Goal: Information Seeking & Learning: Learn about a topic

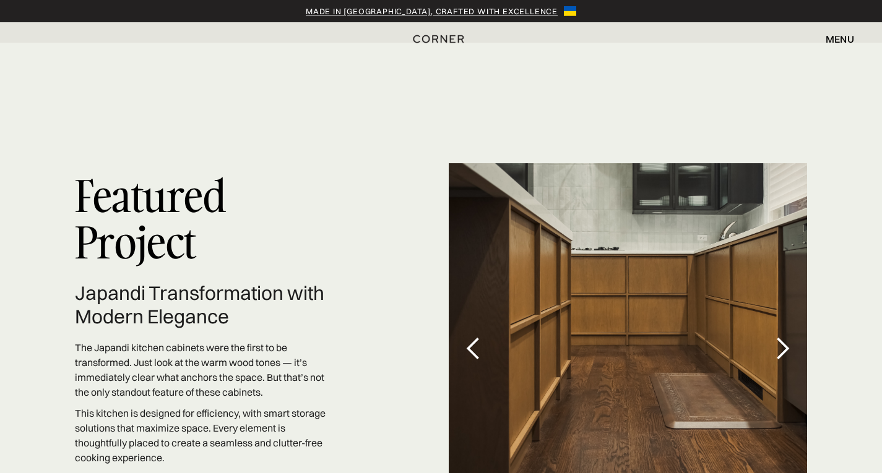
scroll to position [3557, 0]
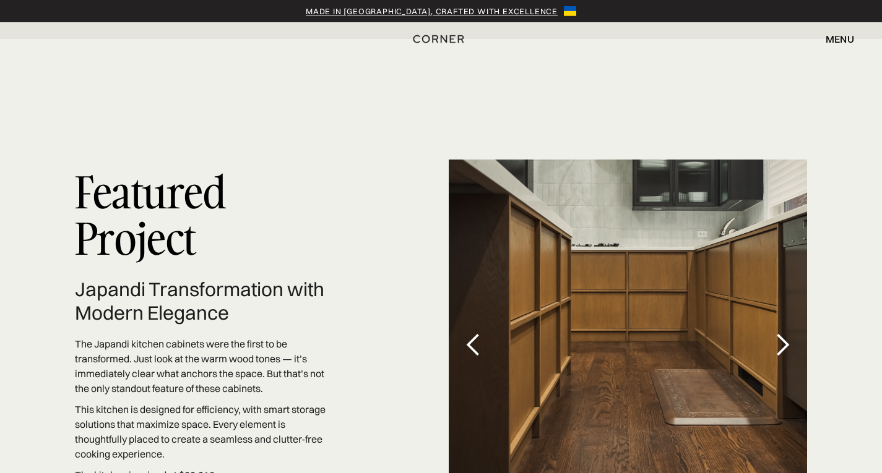
click at [790, 333] on div "next slide" at bounding box center [782, 345] width 25 height 25
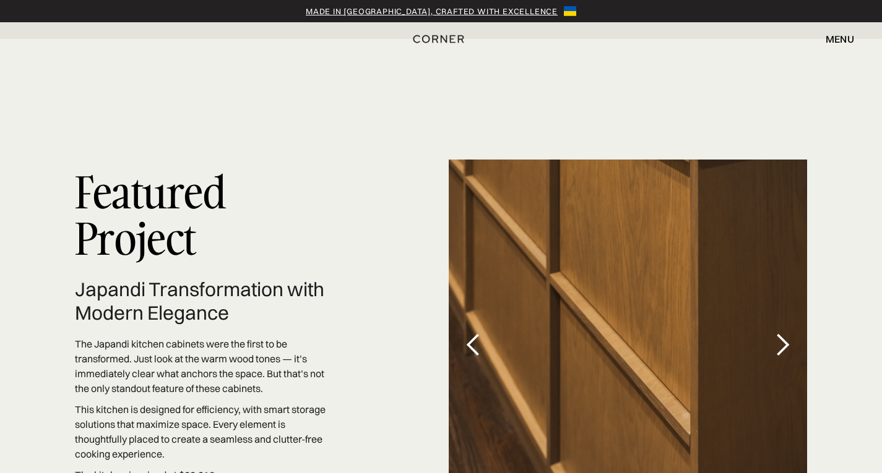
click at [783, 333] on div "next slide" at bounding box center [782, 345] width 25 height 25
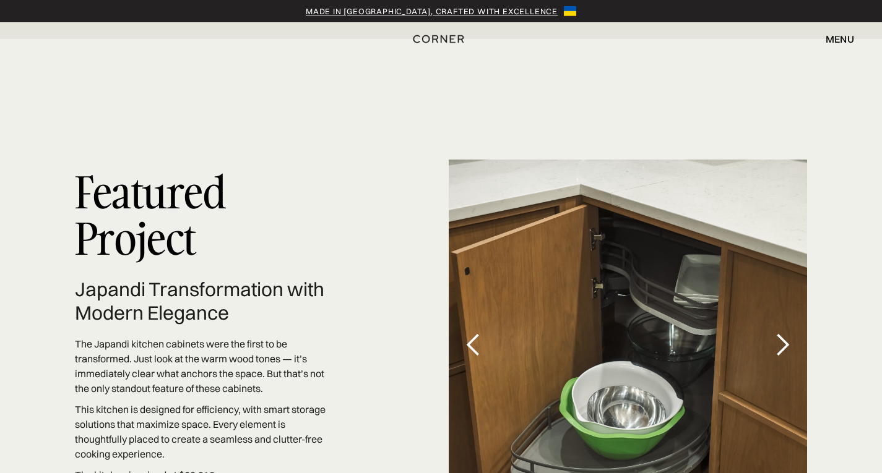
click at [783, 333] on div "next slide" at bounding box center [782, 345] width 25 height 25
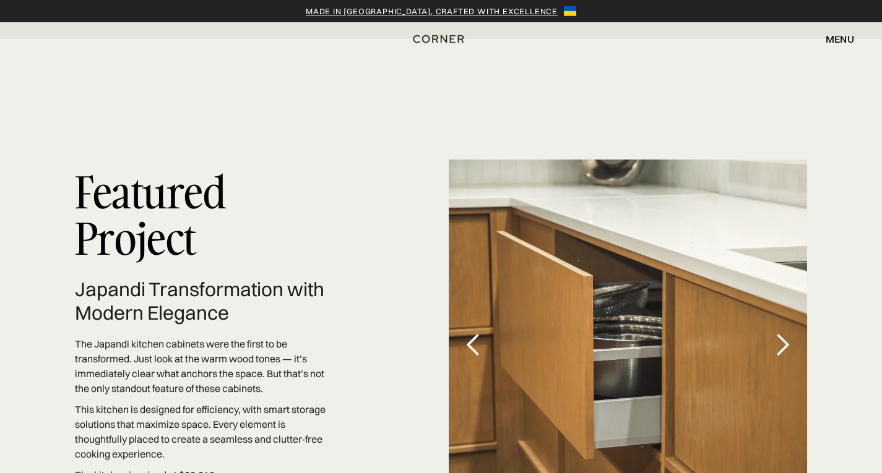
click at [783, 333] on div "next slide" at bounding box center [782, 345] width 25 height 25
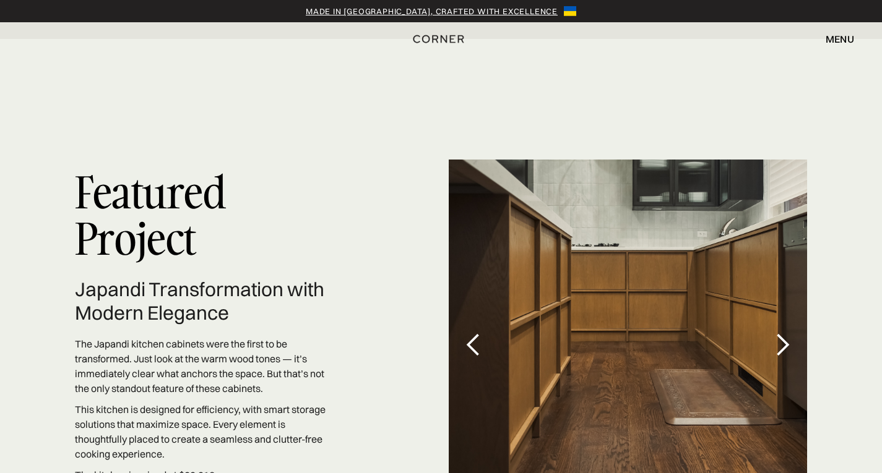
click at [783, 333] on div "next slide" at bounding box center [782, 345] width 25 height 25
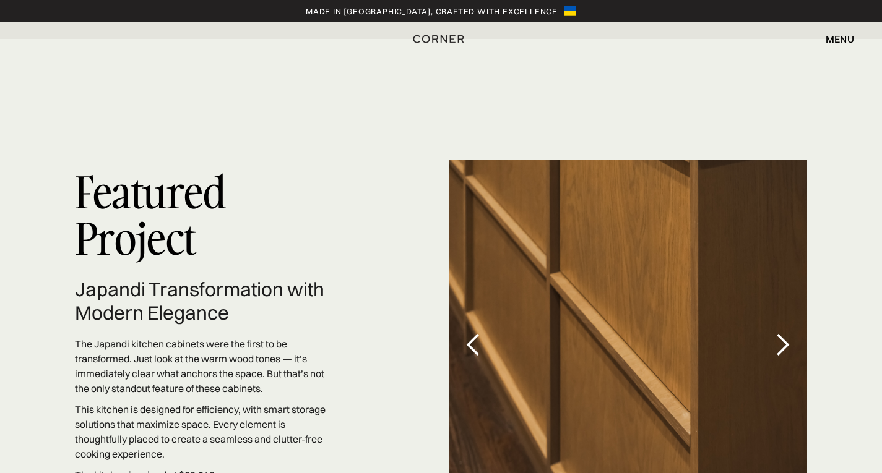
click at [783, 333] on div "next slide" at bounding box center [782, 345] width 25 height 25
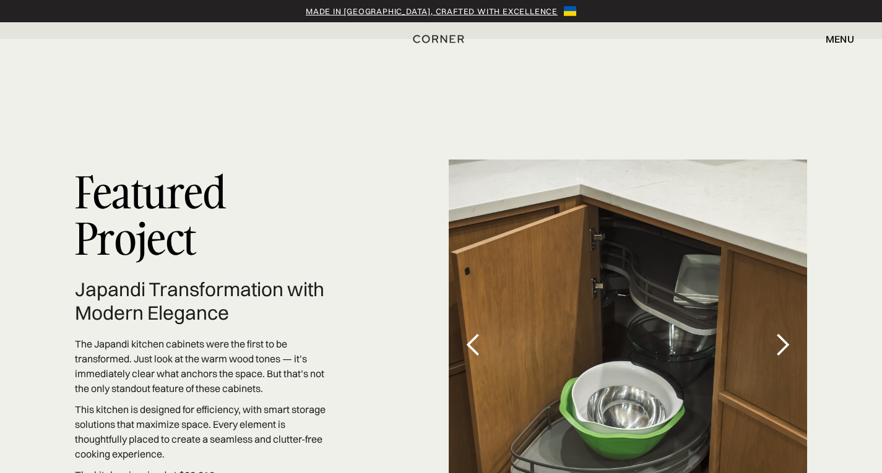
click at [783, 333] on div "next slide" at bounding box center [782, 345] width 25 height 25
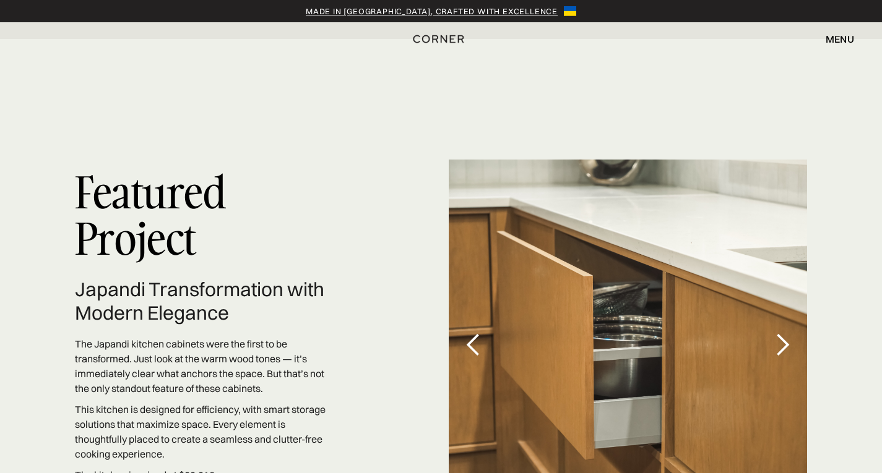
click at [127, 402] on p "This kitchen is designed for efficiency, with smart storage solutions that maxi…" at bounding box center [204, 431] width 259 height 59
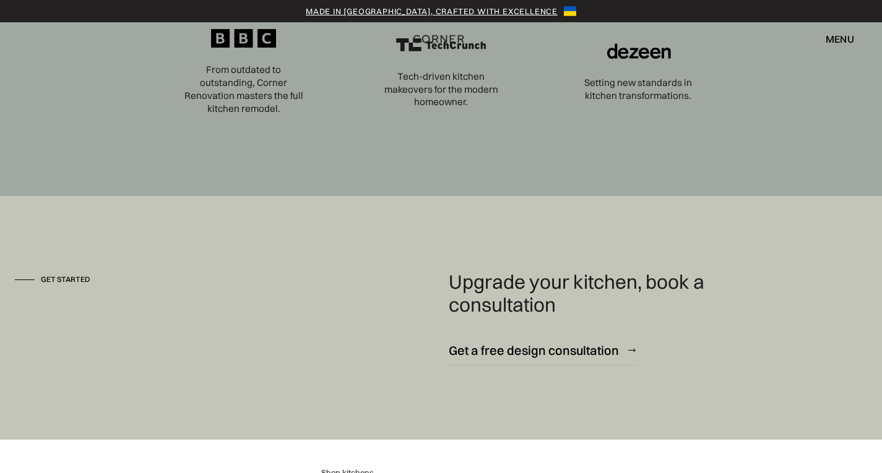
scroll to position [4384, 0]
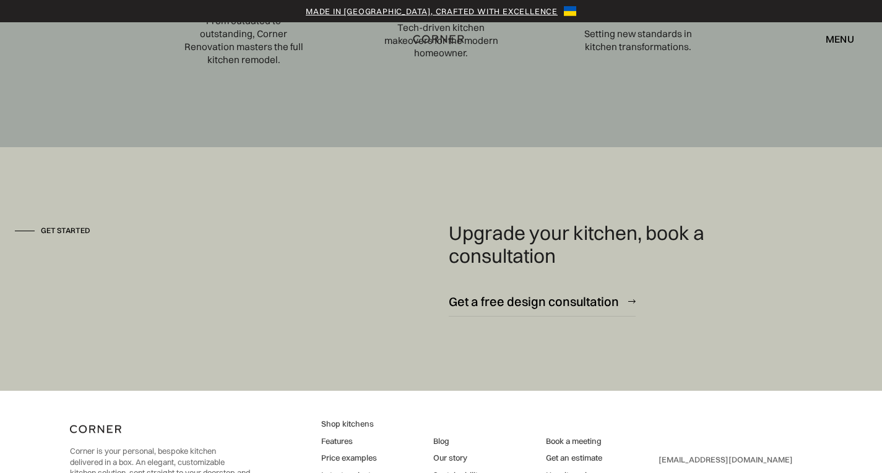
click at [338, 453] on link "Price examples" at bounding box center [349, 458] width 56 height 11
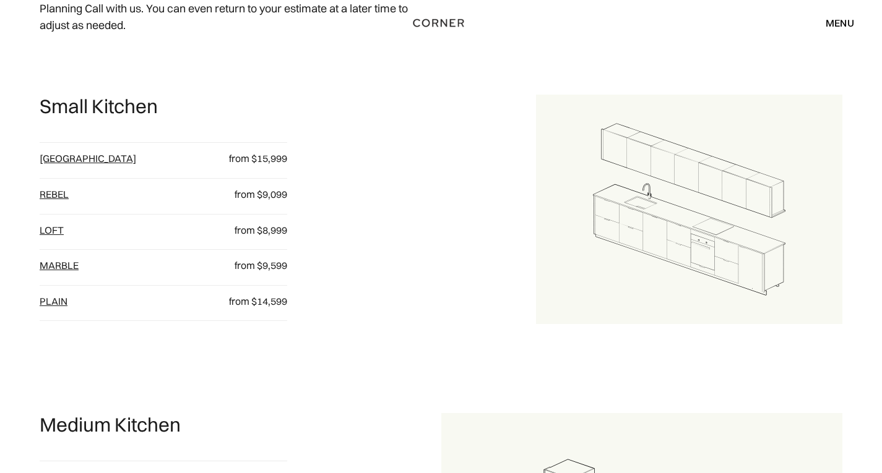
scroll to position [621, 0]
click at [60, 156] on link "[GEOGRAPHIC_DATA]" at bounding box center [88, 158] width 97 height 12
click at [51, 196] on link "Rebel" at bounding box center [54, 193] width 29 height 12
click at [58, 228] on link "loft" at bounding box center [52, 229] width 24 height 12
click at [60, 267] on link "Marble" at bounding box center [59, 265] width 39 height 12
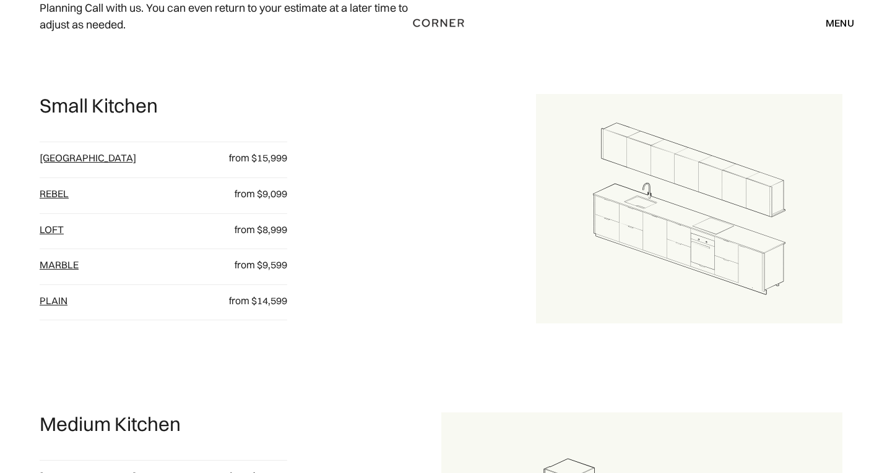
click at [46, 303] on link "plain" at bounding box center [54, 300] width 28 height 12
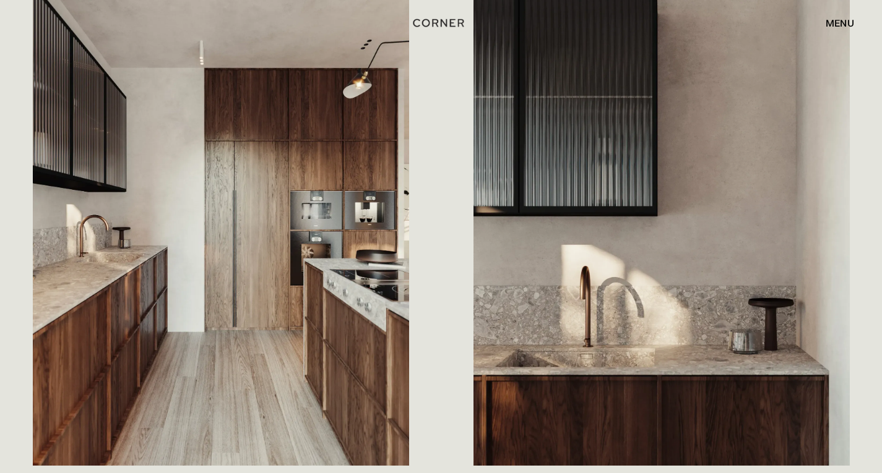
scroll to position [729, 0]
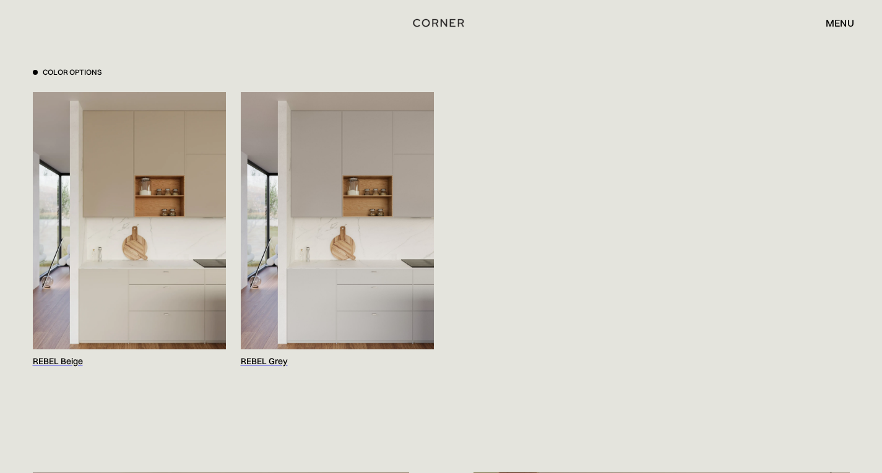
scroll to position [1260, 0]
click at [294, 298] on img at bounding box center [337, 220] width 193 height 257
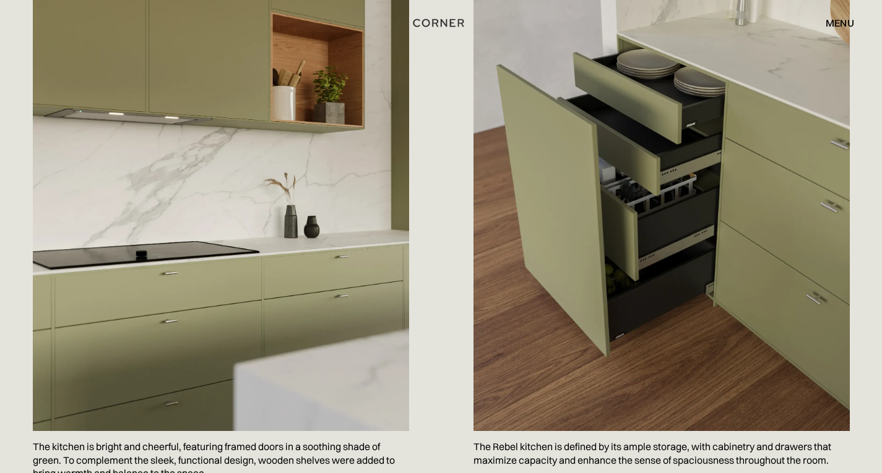
scroll to position [727, 0]
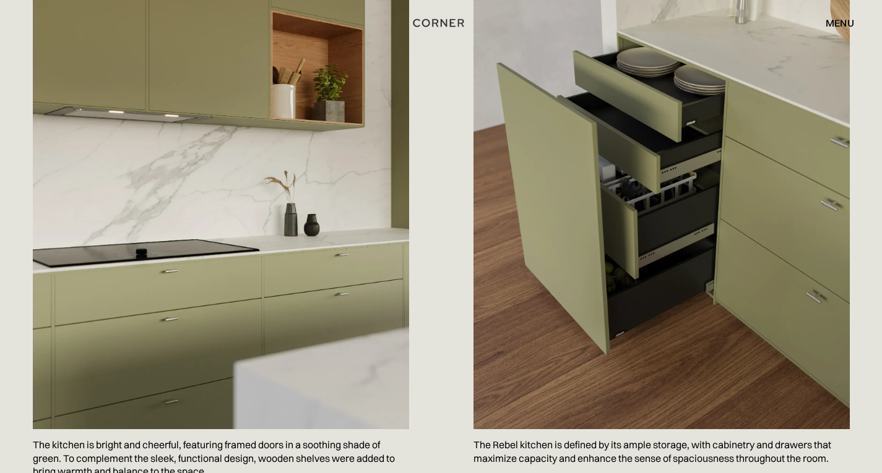
click at [179, 216] on img at bounding box center [221, 179] width 376 height 502
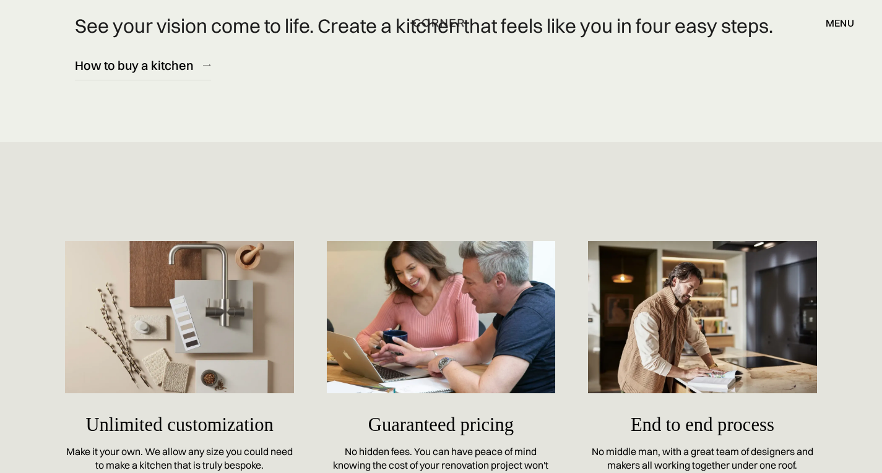
scroll to position [6419, 0]
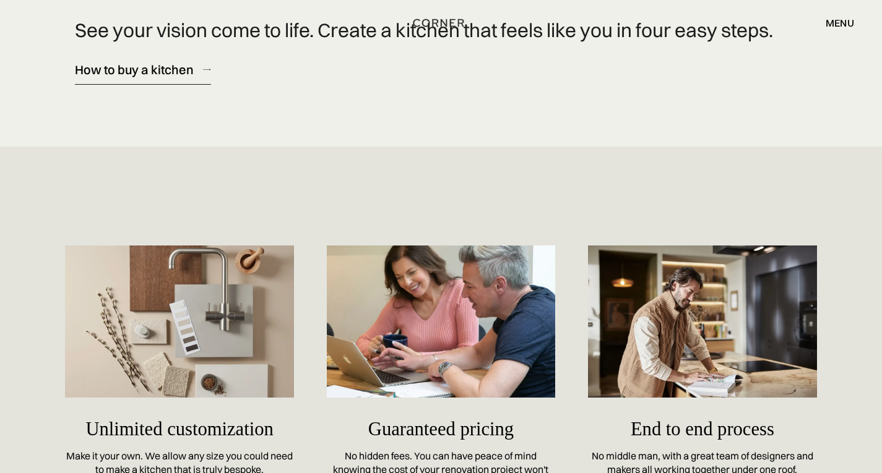
click at [121, 78] on div "How to buy a kitchen" at bounding box center [134, 69] width 119 height 17
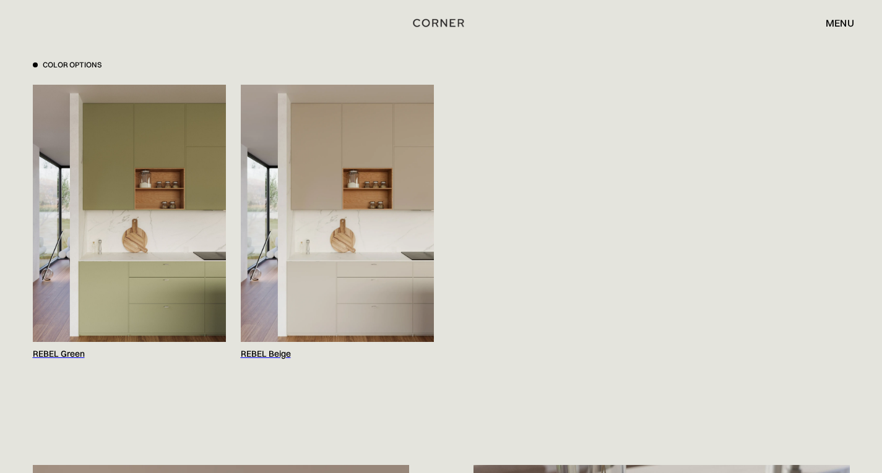
scroll to position [1307, 0]
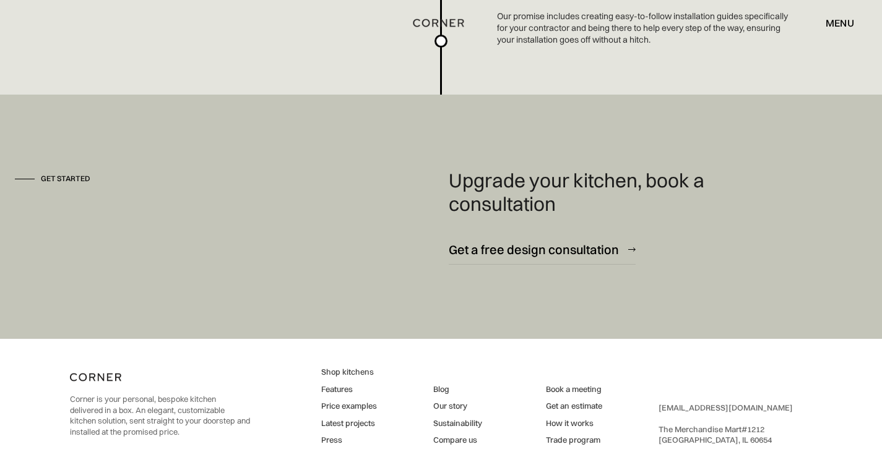
scroll to position [3358, 0]
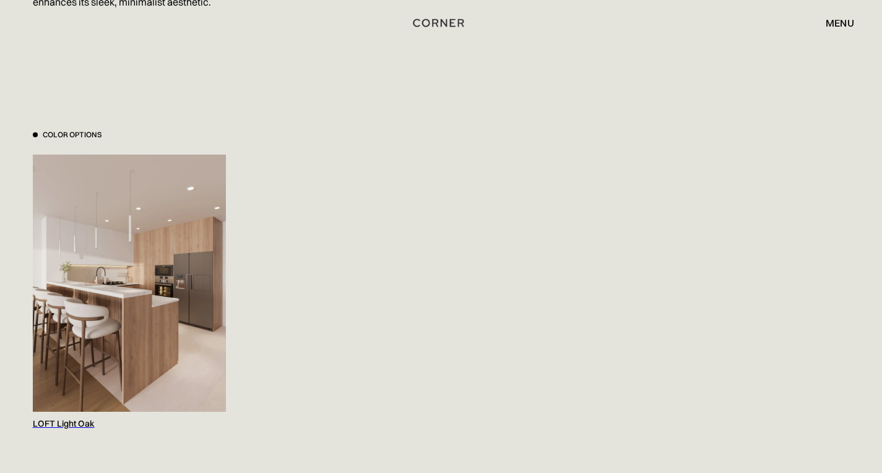
scroll to position [1246, 0]
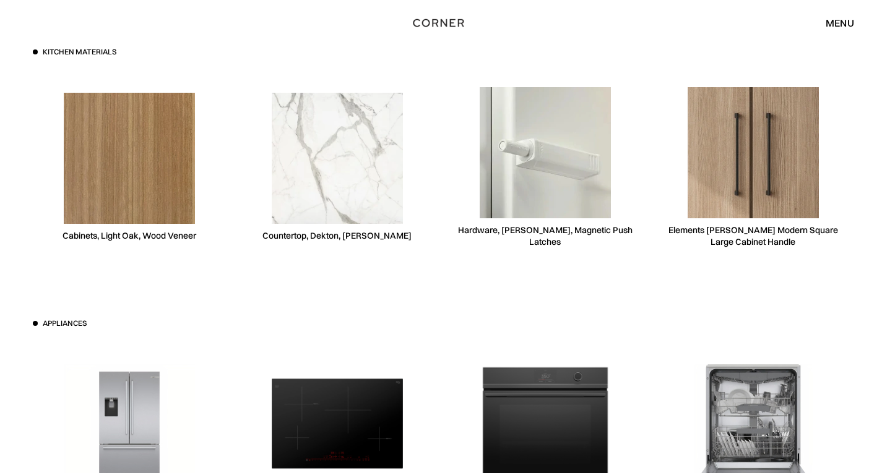
scroll to position [3583, 0]
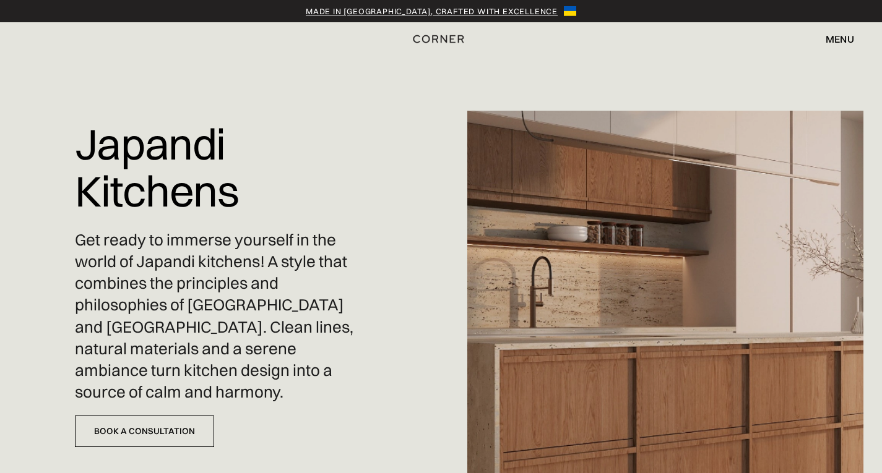
scroll to position [4106, 0]
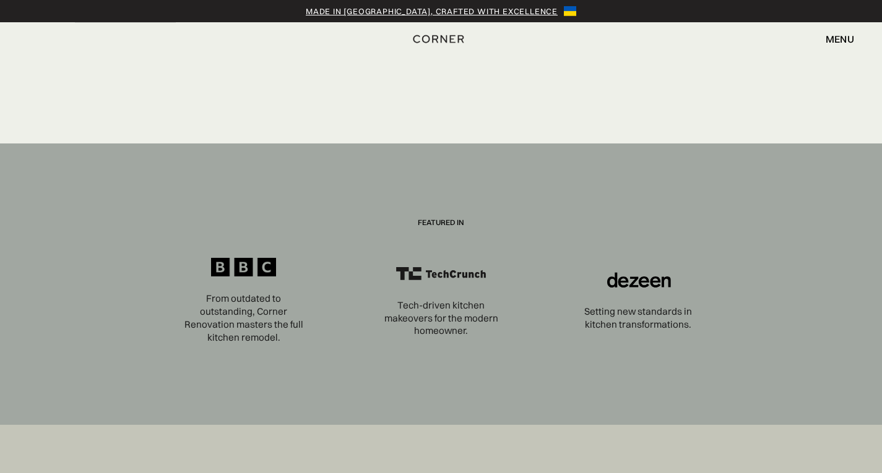
click at [838, 40] on div "menu" at bounding box center [839, 39] width 28 height 10
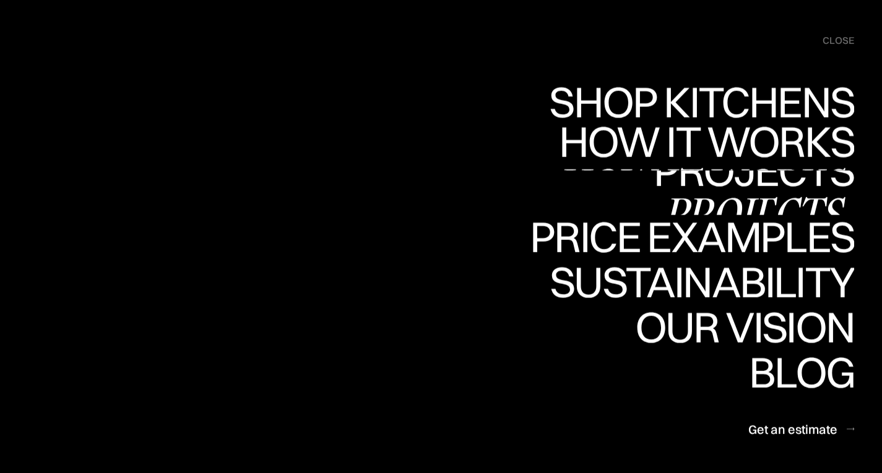
click at [771, 192] on div "Projects" at bounding box center [753, 213] width 200 height 43
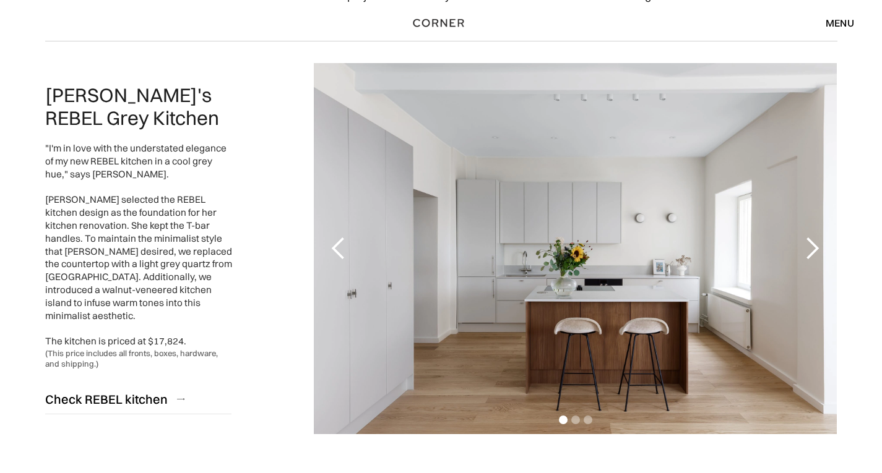
scroll to position [120, 0]
click at [811, 253] on div "next slide" at bounding box center [811, 248] width 25 height 25
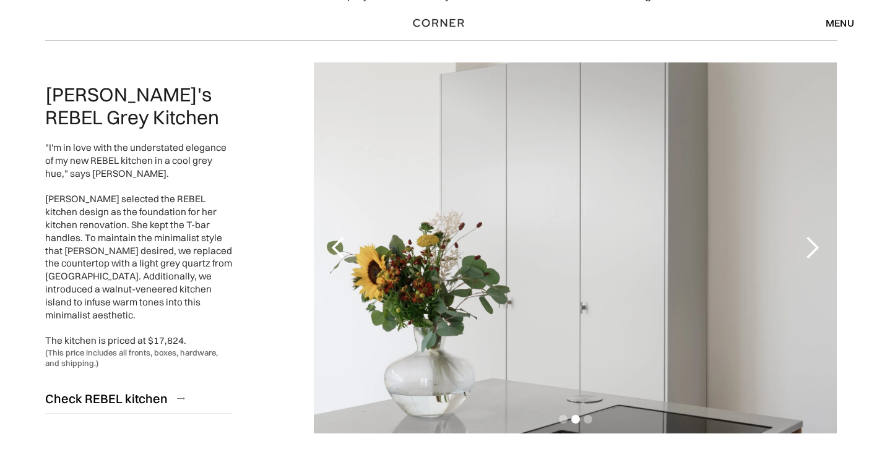
click at [811, 253] on div "next slide" at bounding box center [811, 248] width 25 height 25
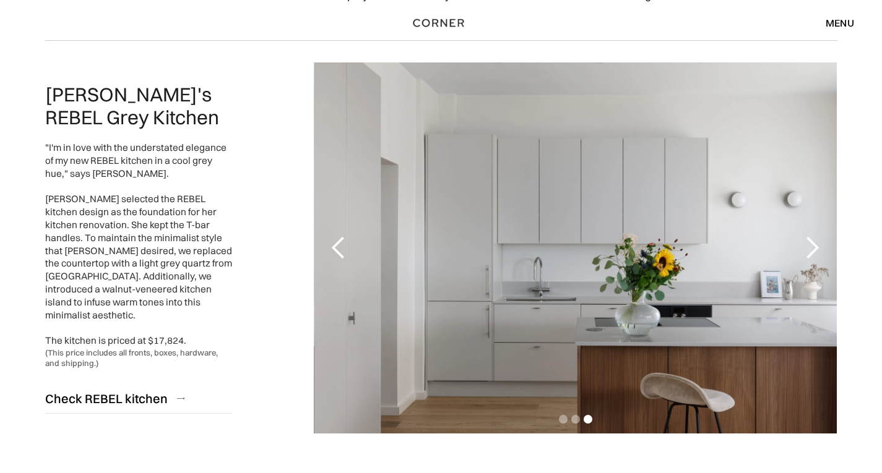
click at [811, 253] on div "next slide" at bounding box center [811, 248] width 25 height 25
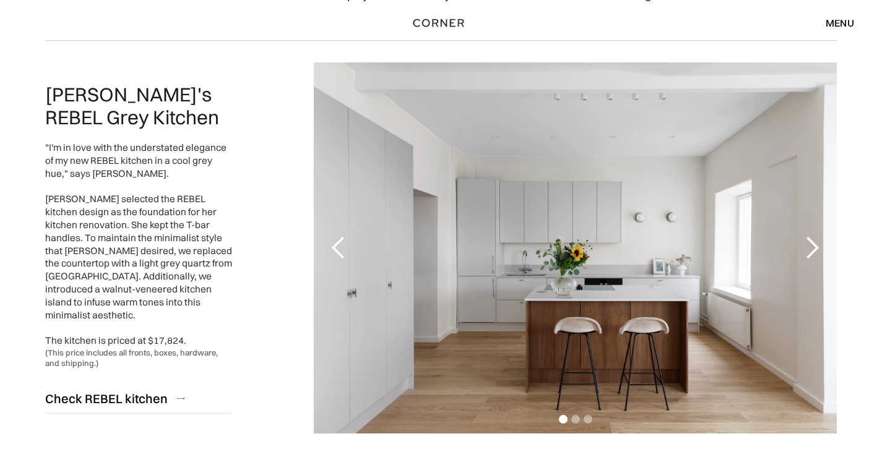
click at [811, 253] on div "next slide" at bounding box center [811, 248] width 25 height 25
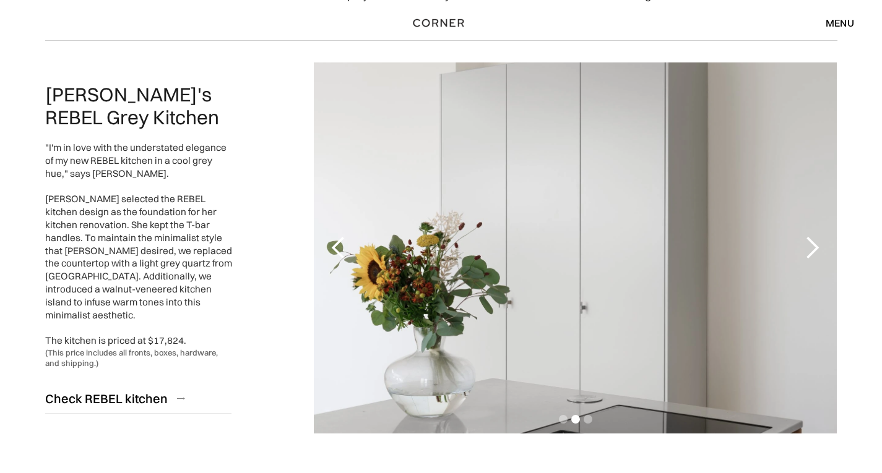
click at [811, 253] on div "next slide" at bounding box center [811, 248] width 25 height 25
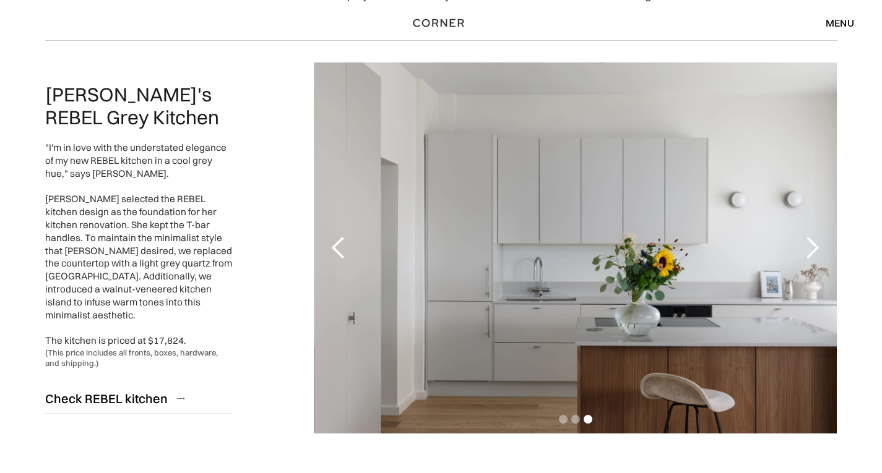
click at [811, 253] on div "next slide" at bounding box center [811, 248] width 25 height 25
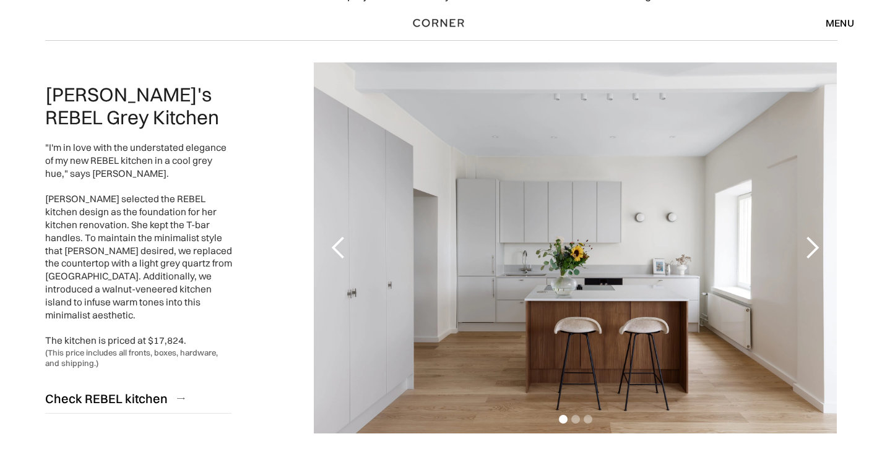
click at [811, 253] on div "next slide" at bounding box center [811, 248] width 25 height 25
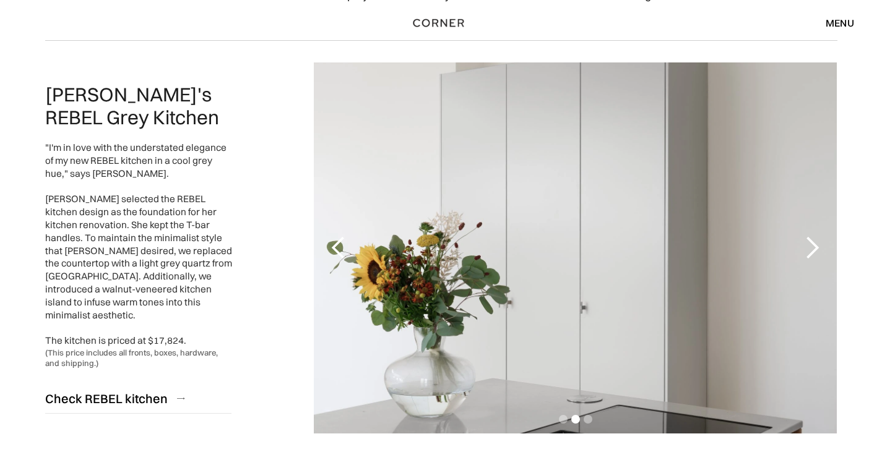
click at [811, 253] on div "next slide" at bounding box center [811, 248] width 25 height 25
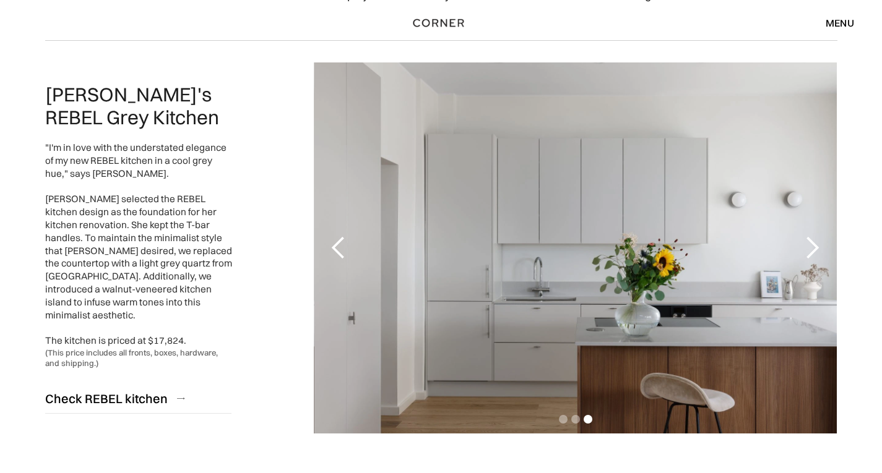
click at [811, 253] on div "next slide" at bounding box center [811, 248] width 25 height 25
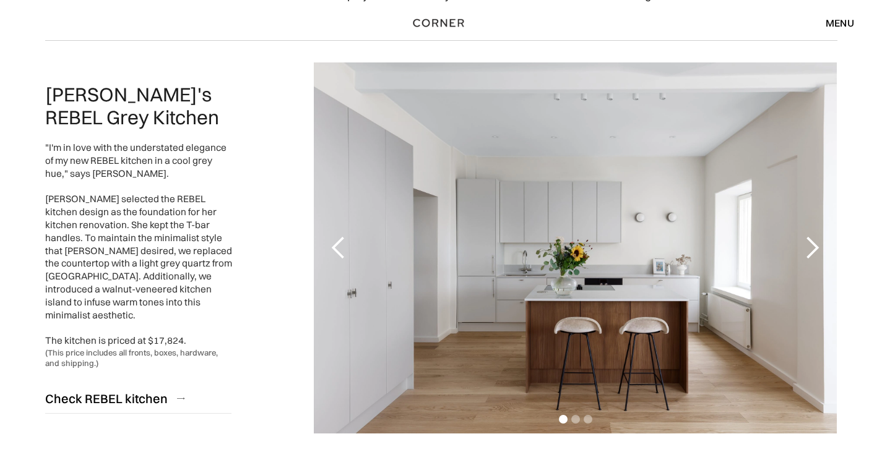
click at [811, 253] on div "next slide" at bounding box center [811, 248] width 25 height 25
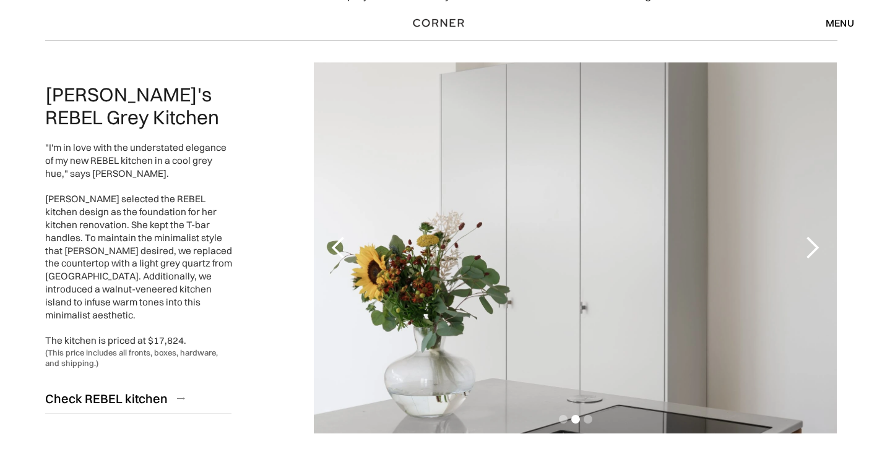
click at [811, 253] on div "next slide" at bounding box center [811, 248] width 25 height 25
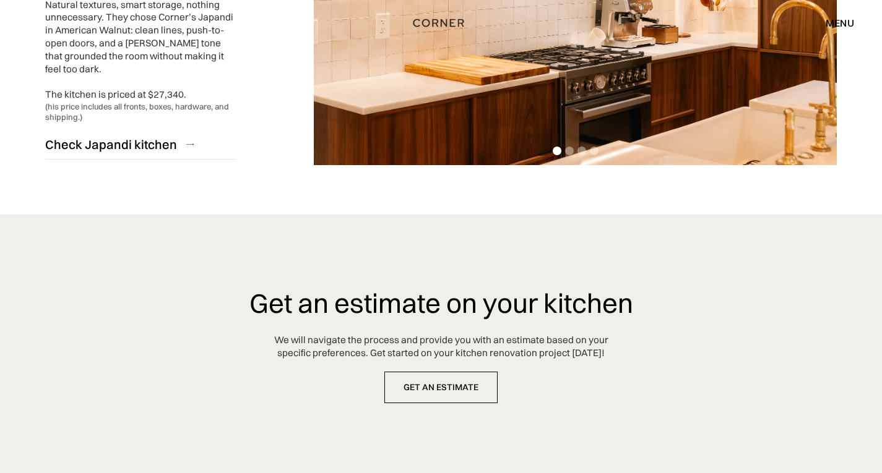
scroll to position [3250, 0]
